Goal: Transaction & Acquisition: Purchase product/service

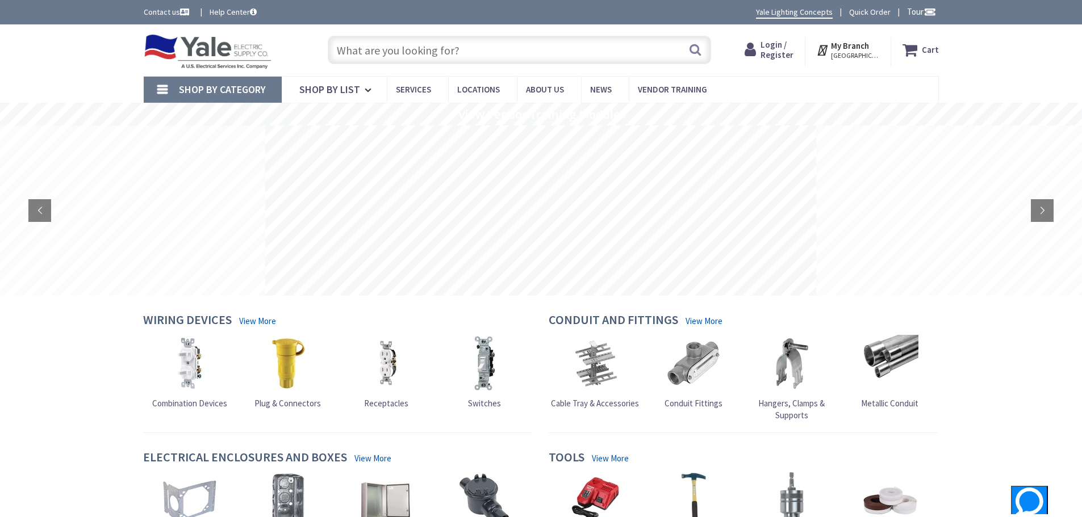
click at [475, 53] on input "text" at bounding box center [519, 50] width 383 height 28
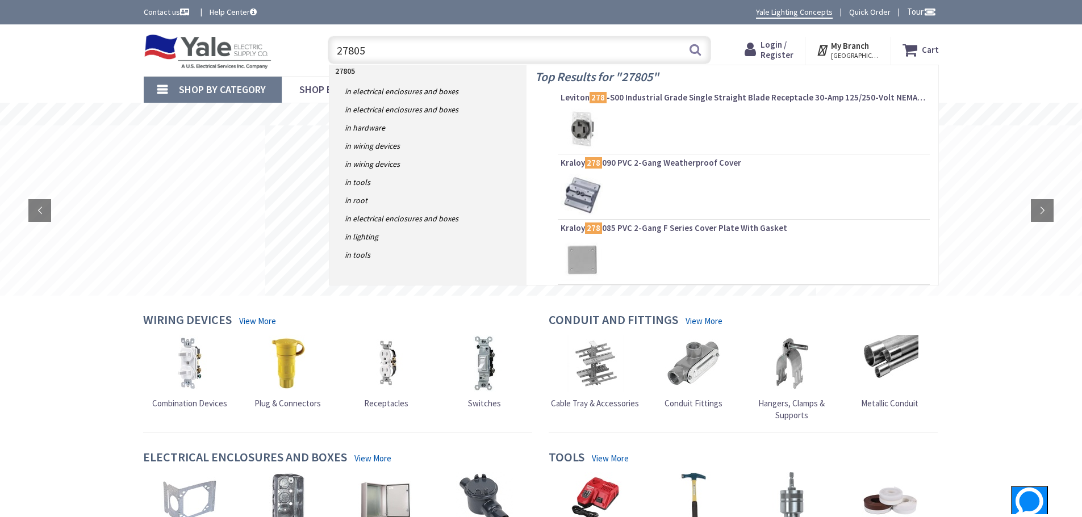
type input "278051"
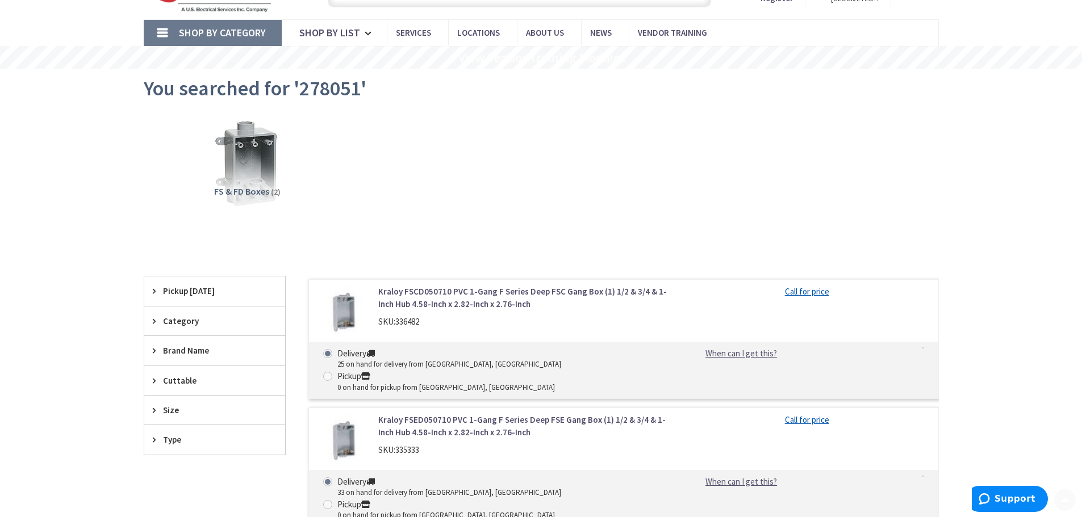
scroll to position [114, 0]
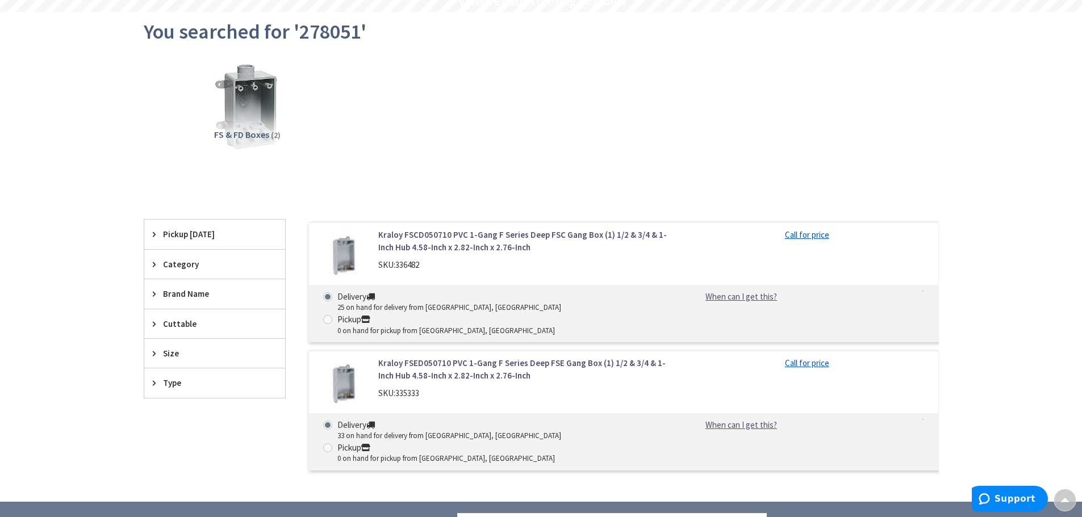
click at [541, 233] on link "Kraloy FSCD050710 PVC 1-Gang F Series Deep FSC Gang Box (1) 1/2 & 3/4 & 1-Inch …" at bounding box center [522, 241] width 289 height 24
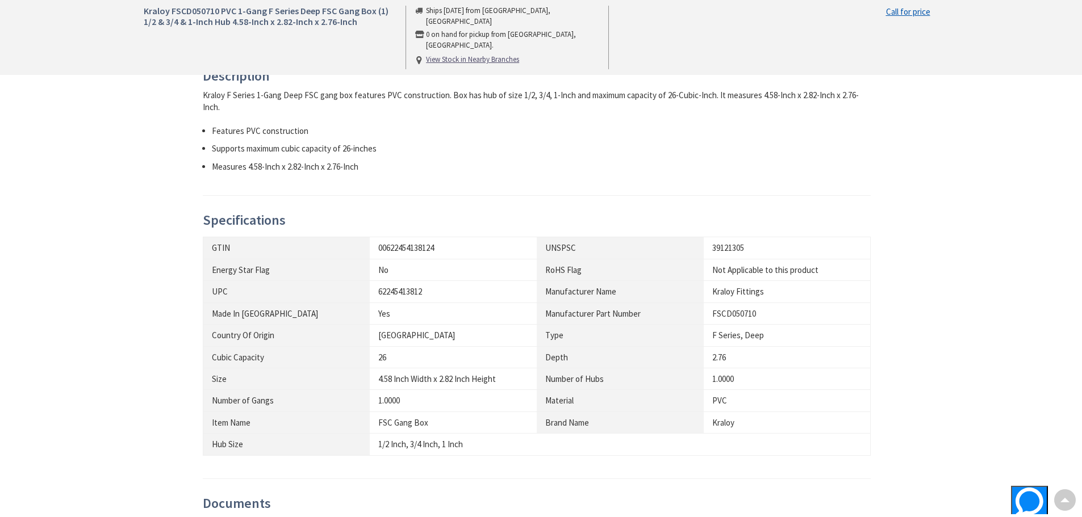
scroll to position [511, 0]
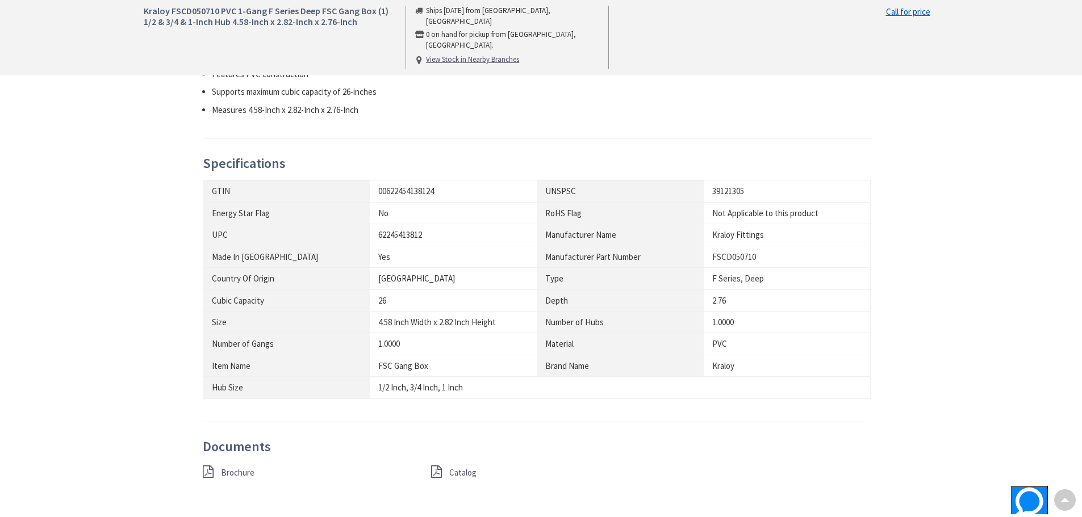
click at [438, 471] on icon at bounding box center [436, 472] width 11 height 12
click at [227, 468] on span "Brochure" at bounding box center [238, 472] width 34 height 11
